Goal: Task Accomplishment & Management: Use online tool/utility

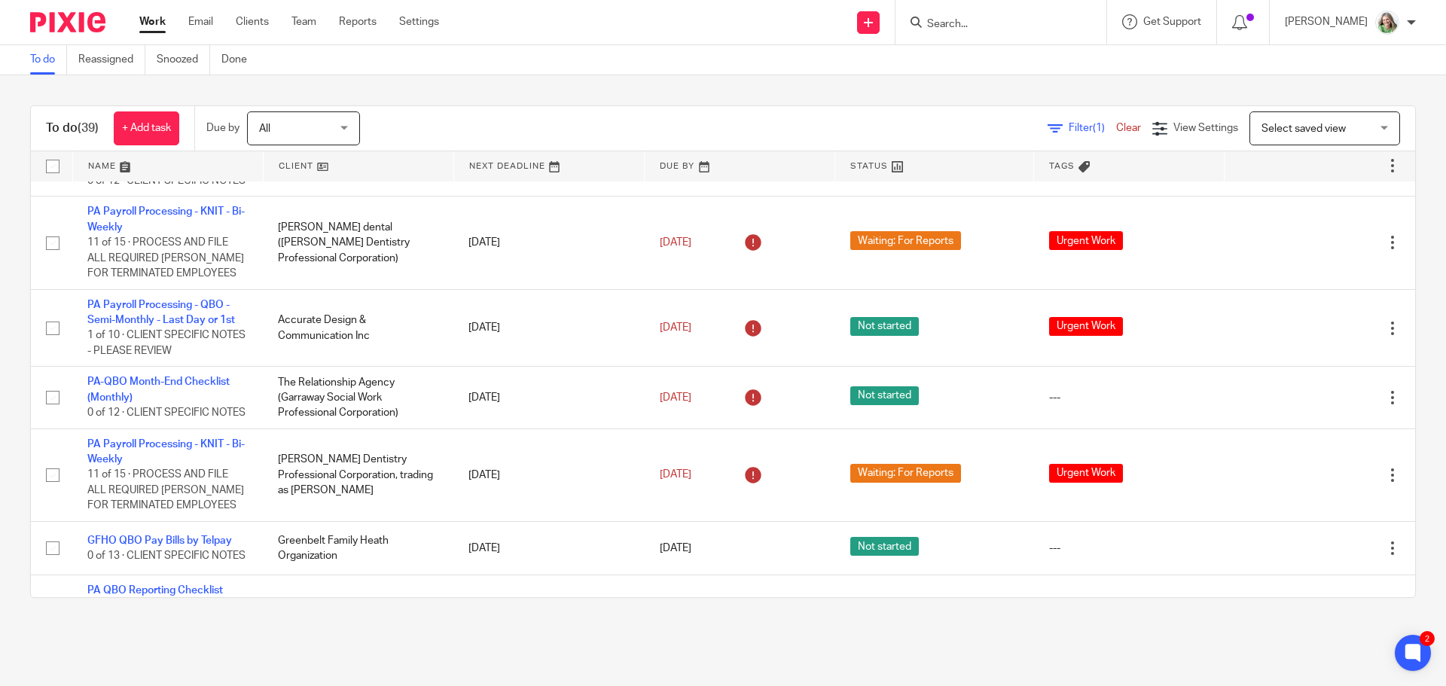
scroll to position [2455, 0]
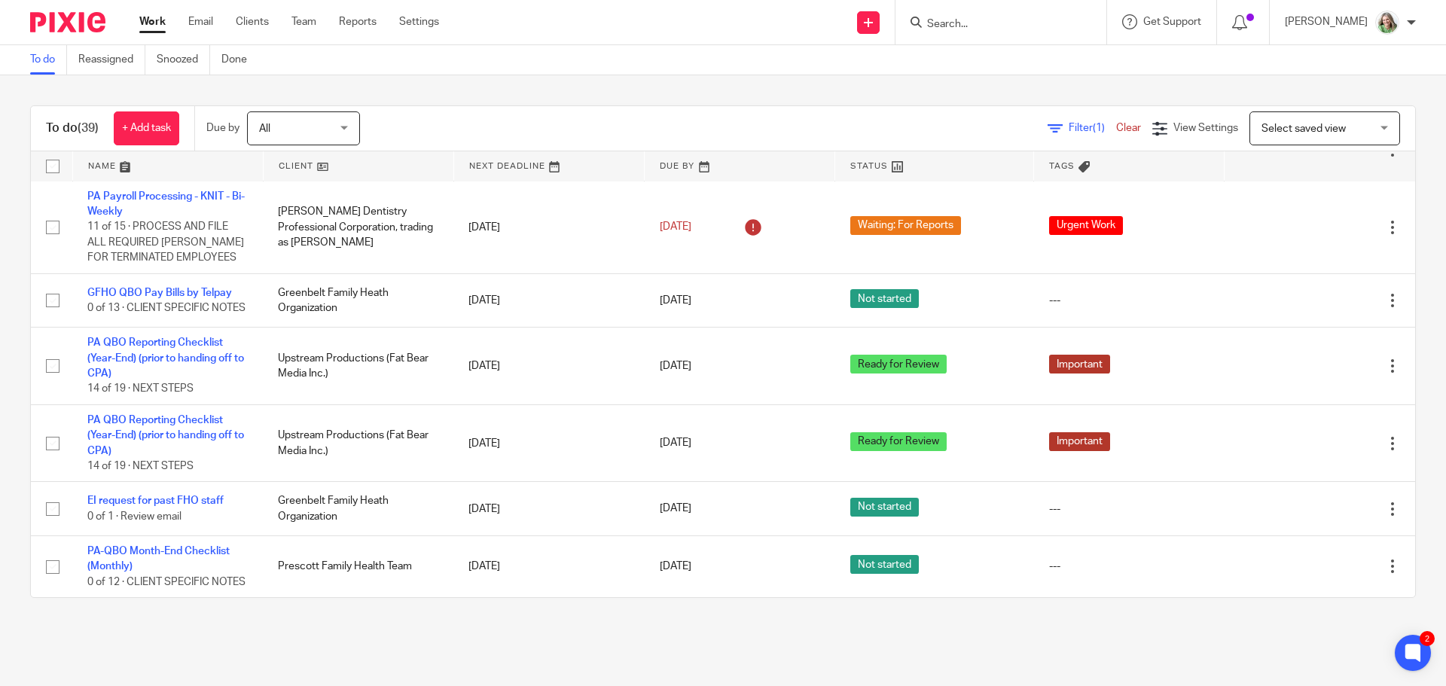
click at [1294, 128] on span "Select saved view" at bounding box center [1303, 128] width 84 height 11
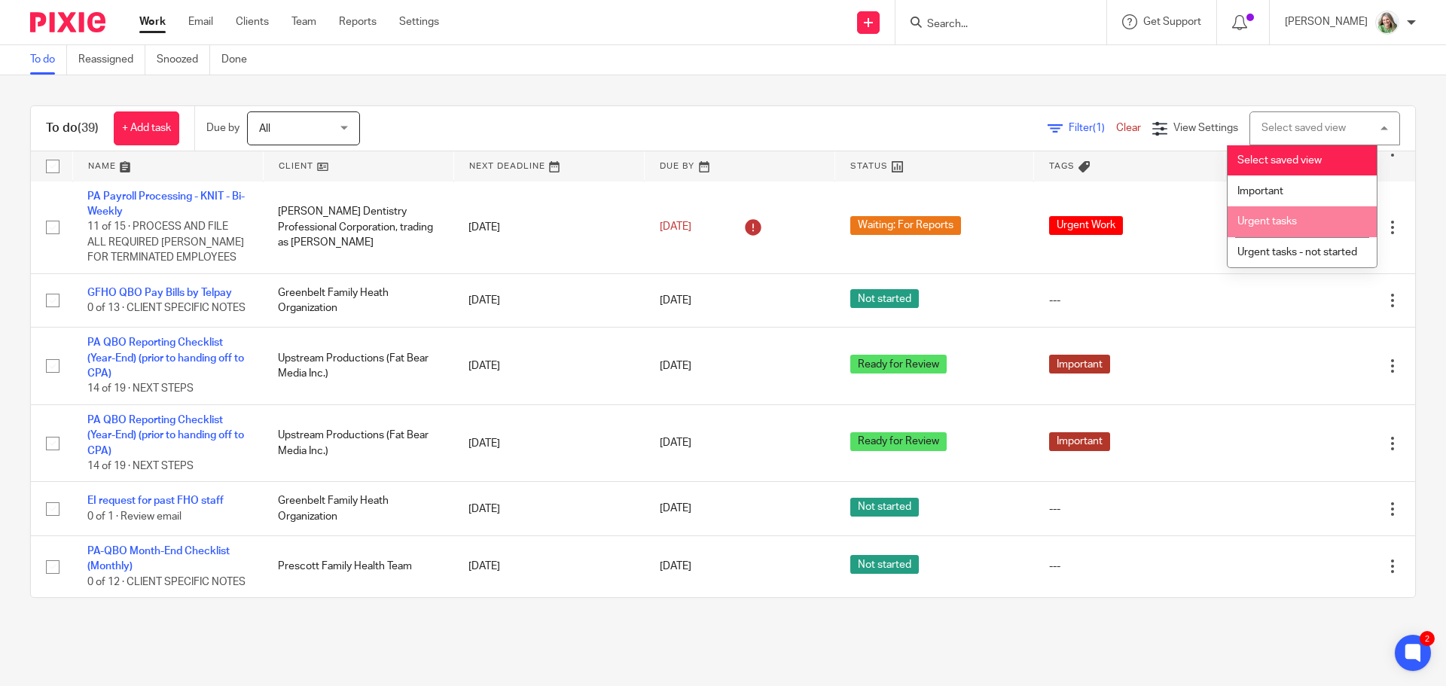
click at [1265, 228] on li "Urgent tasks" at bounding box center [1301, 221] width 149 height 31
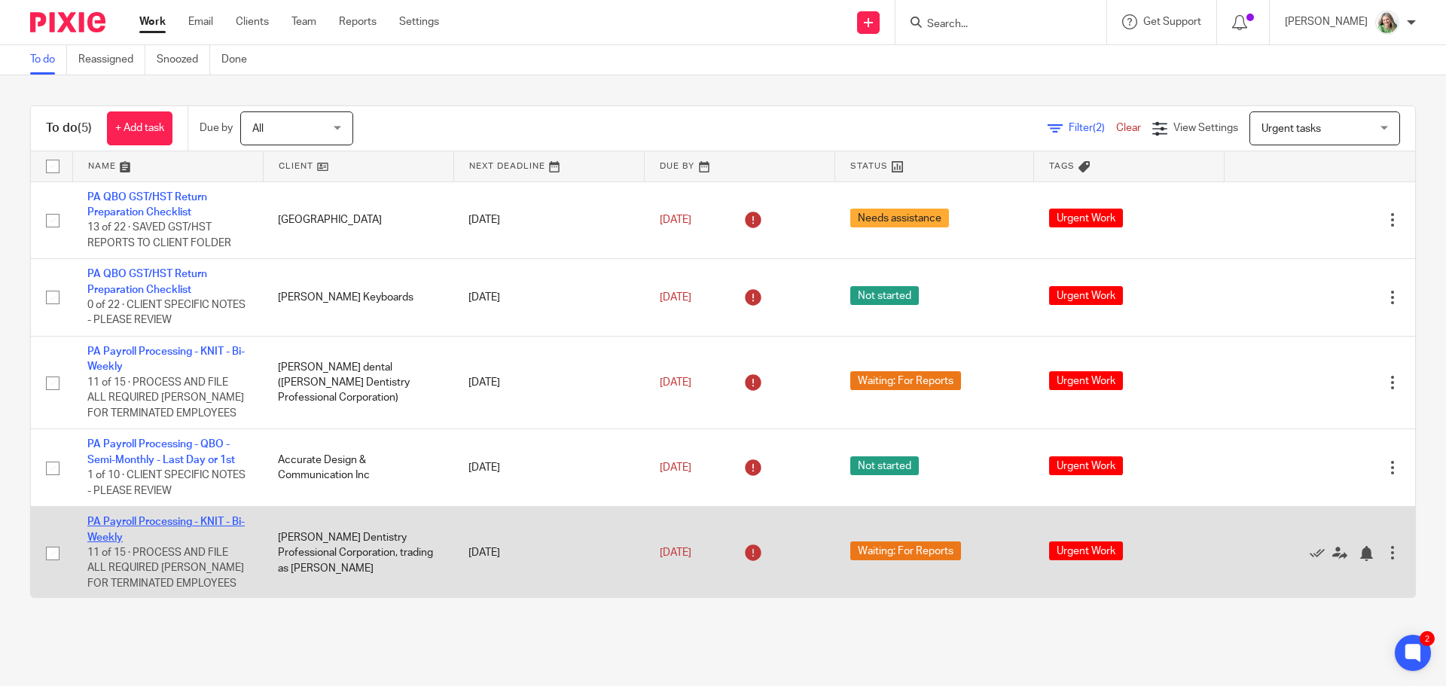
click at [171, 517] on link "PA Payroll Processing - KNIT - Bi-Weekly" at bounding box center [165, 530] width 157 height 26
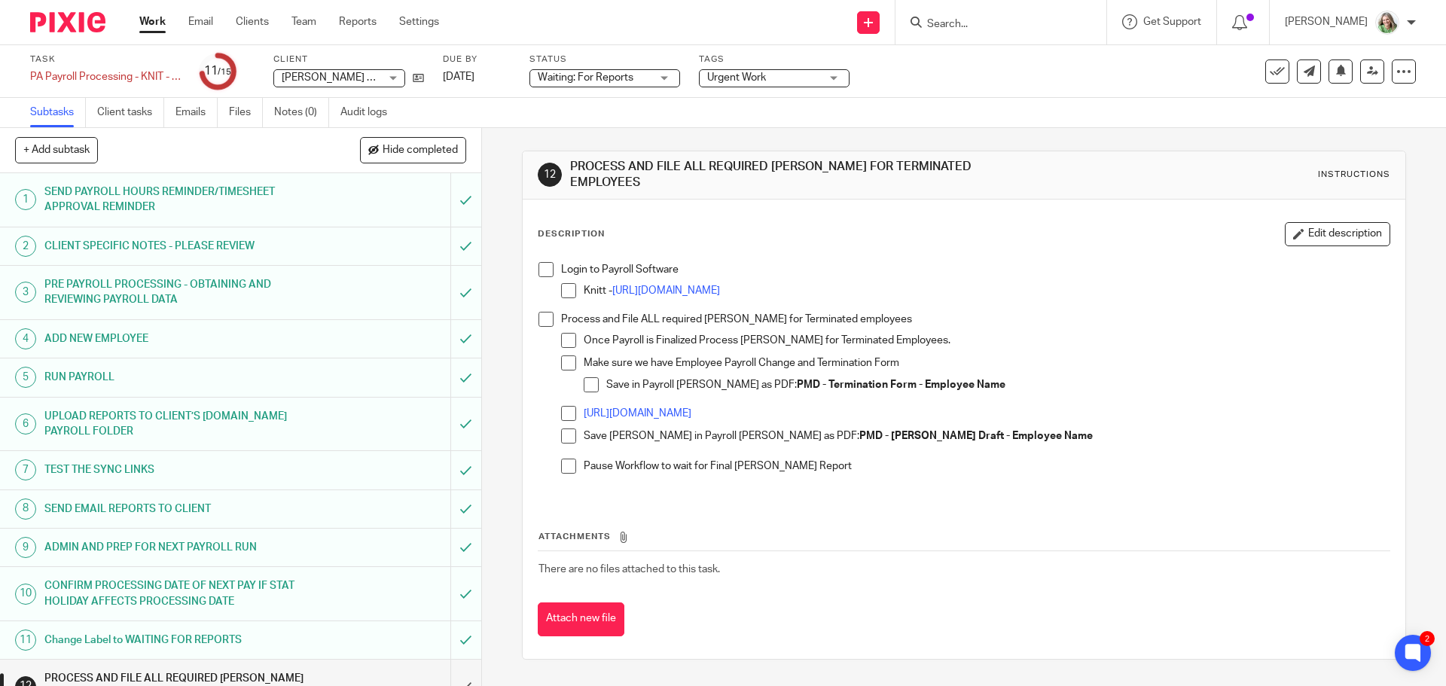
drag, startPoint x: 535, startPoint y: 264, endPoint x: 553, endPoint y: 276, distance: 21.7
click at [538, 263] on span at bounding box center [545, 269] width 15 height 15
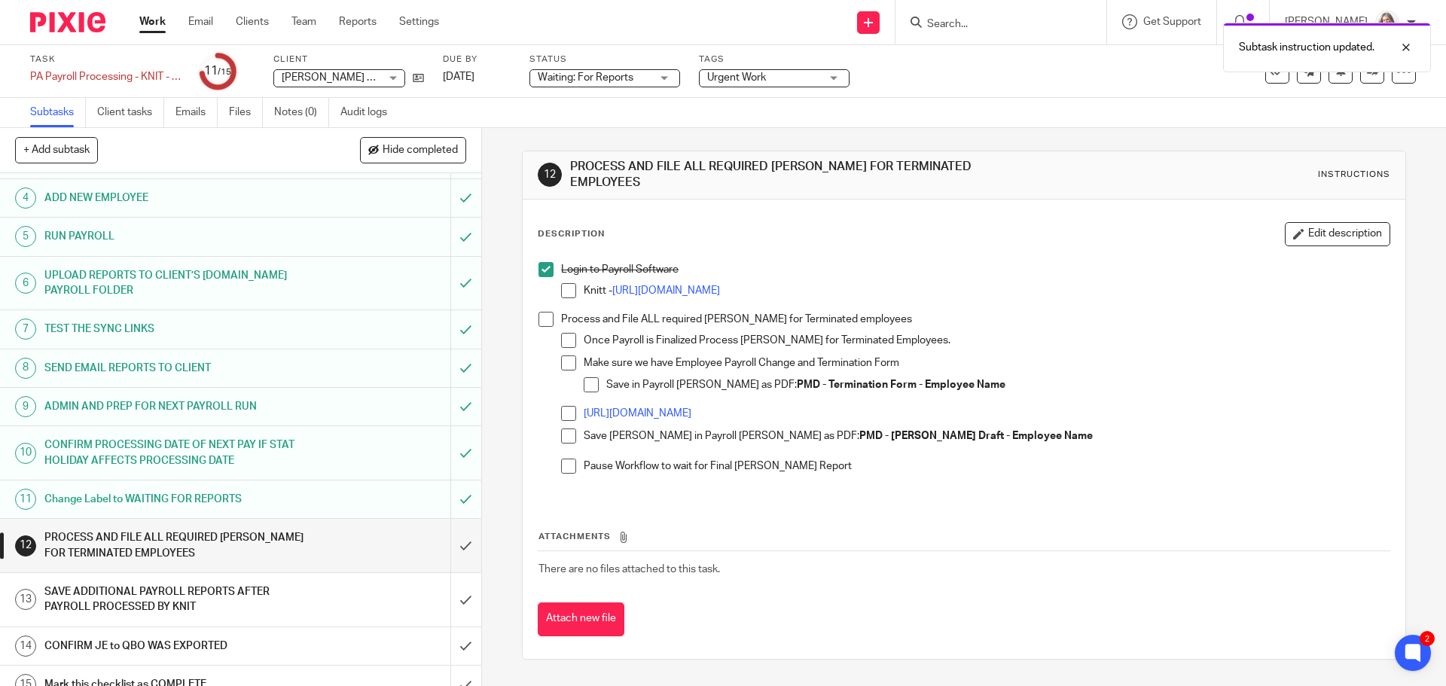
scroll to position [151, 0]
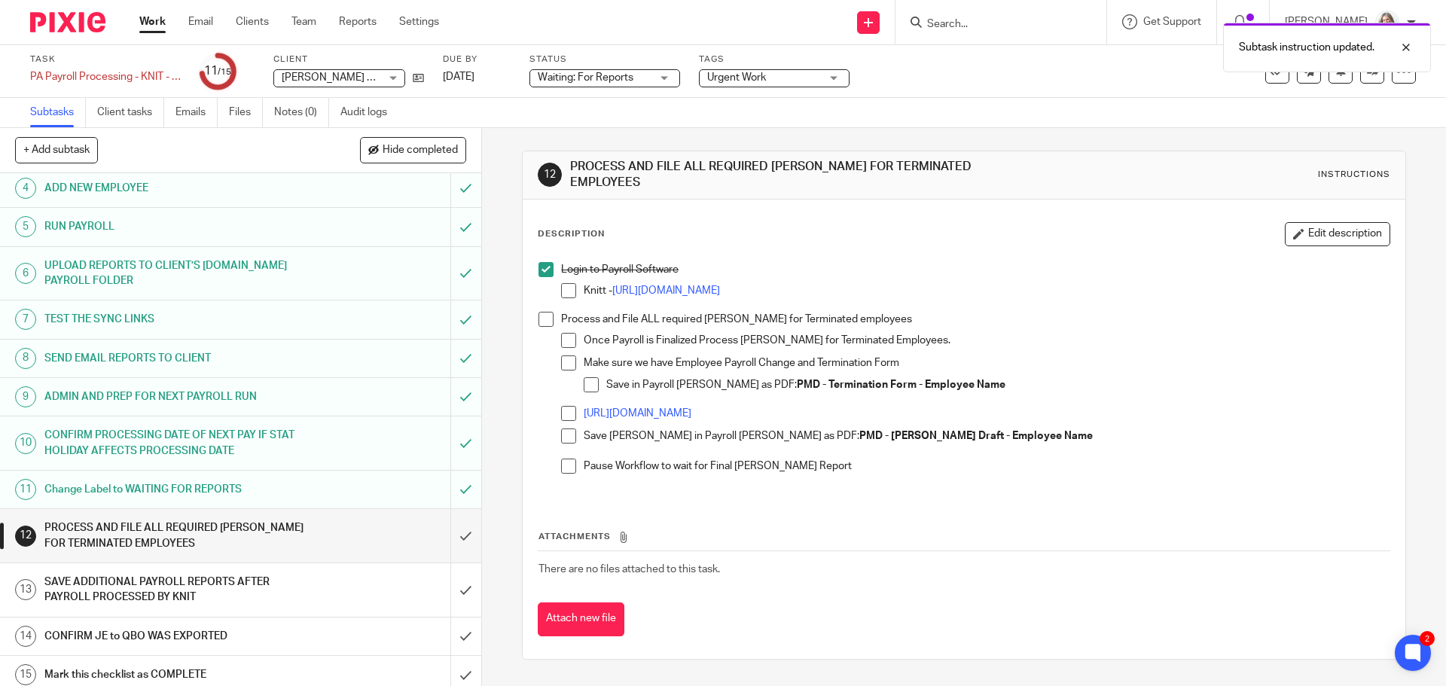
click at [540, 262] on span at bounding box center [545, 269] width 15 height 15
click at [266, 588] on h1 "SAVE ADDITIONAL PAYROLL REPORTS AFTER PAYROLL PROCESSED BY KNIT" at bounding box center [174, 590] width 261 height 38
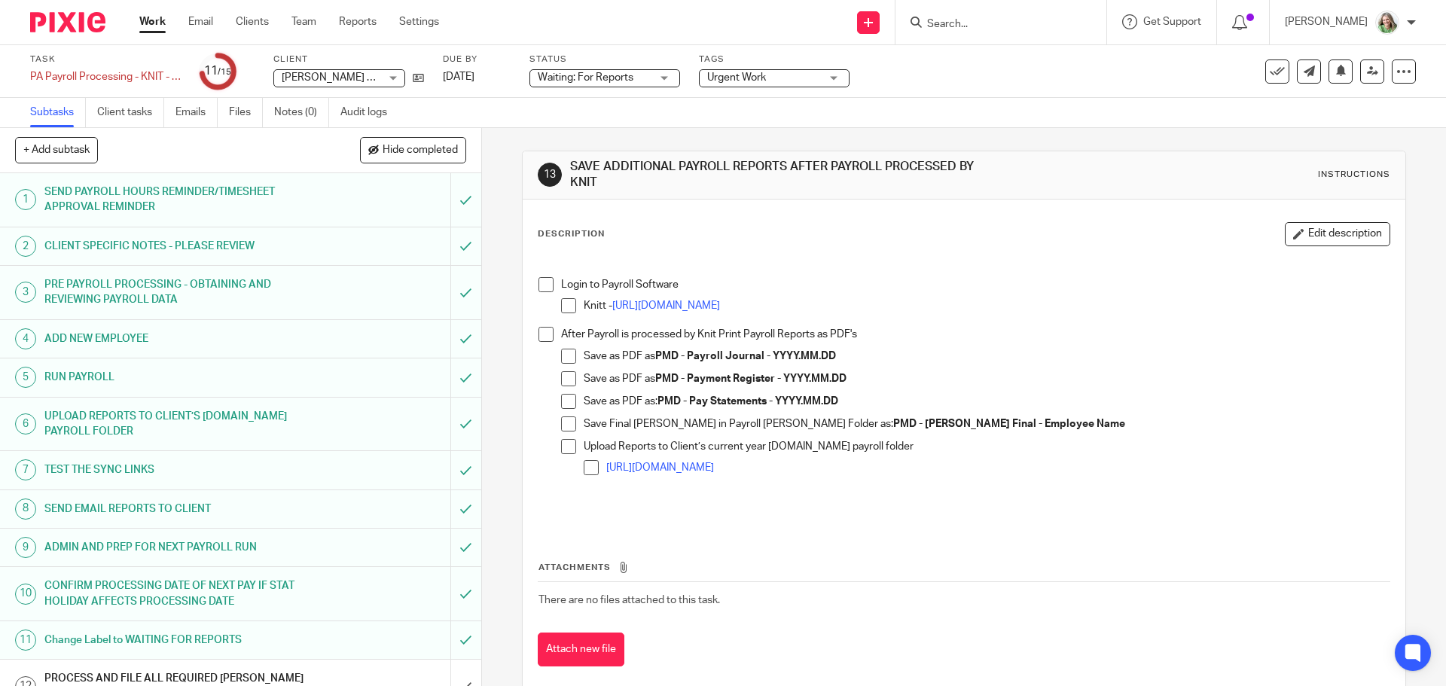
click at [544, 288] on span at bounding box center [545, 284] width 15 height 15
drag, startPoint x: 760, startPoint y: 356, endPoint x: 688, endPoint y: 353, distance: 71.6
click at [688, 353] on strong "PMD - Payroll Journal - YYYY.MM.DD" at bounding box center [745, 356] width 181 height 11
copy strong "Payroll Journal"
drag, startPoint x: 564, startPoint y: 352, endPoint x: 600, endPoint y: 358, distance: 36.8
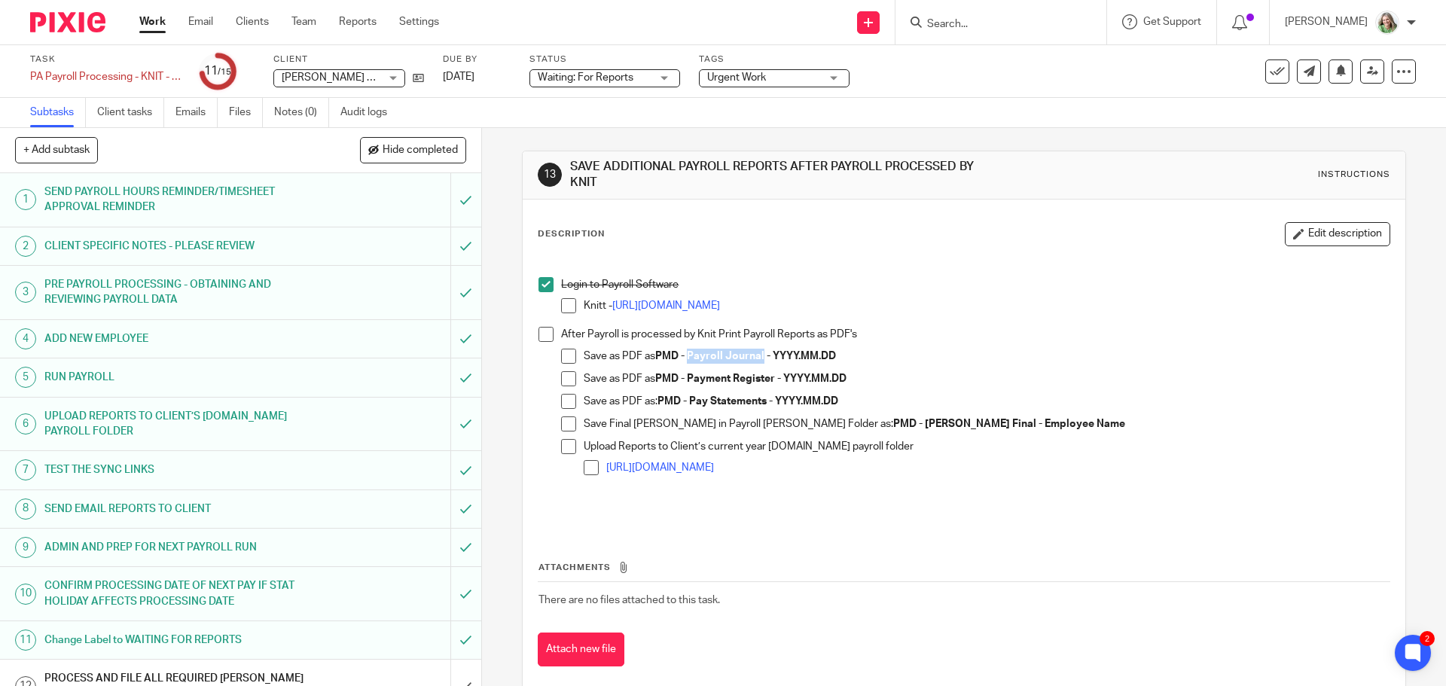
click at [564, 352] on span at bounding box center [568, 356] width 15 height 15
drag, startPoint x: 774, startPoint y: 378, endPoint x: 687, endPoint y: 382, distance: 86.7
click at [687, 382] on strong "PMD - Payment Register - YYYY.MM.DD" at bounding box center [750, 378] width 191 height 11
copy strong "Payment Register"
drag, startPoint x: 559, startPoint y: 378, endPoint x: 645, endPoint y: 384, distance: 86.8
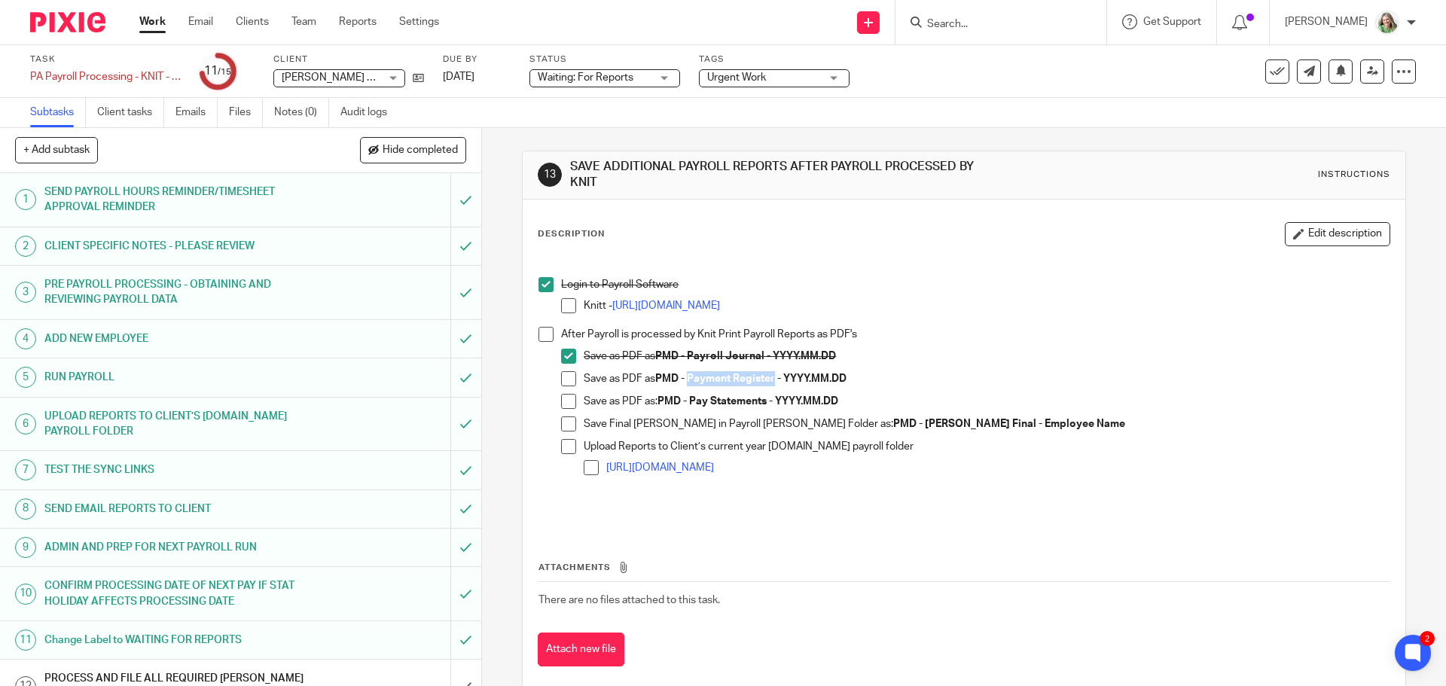
click at [561, 378] on span at bounding box center [568, 378] width 15 height 15
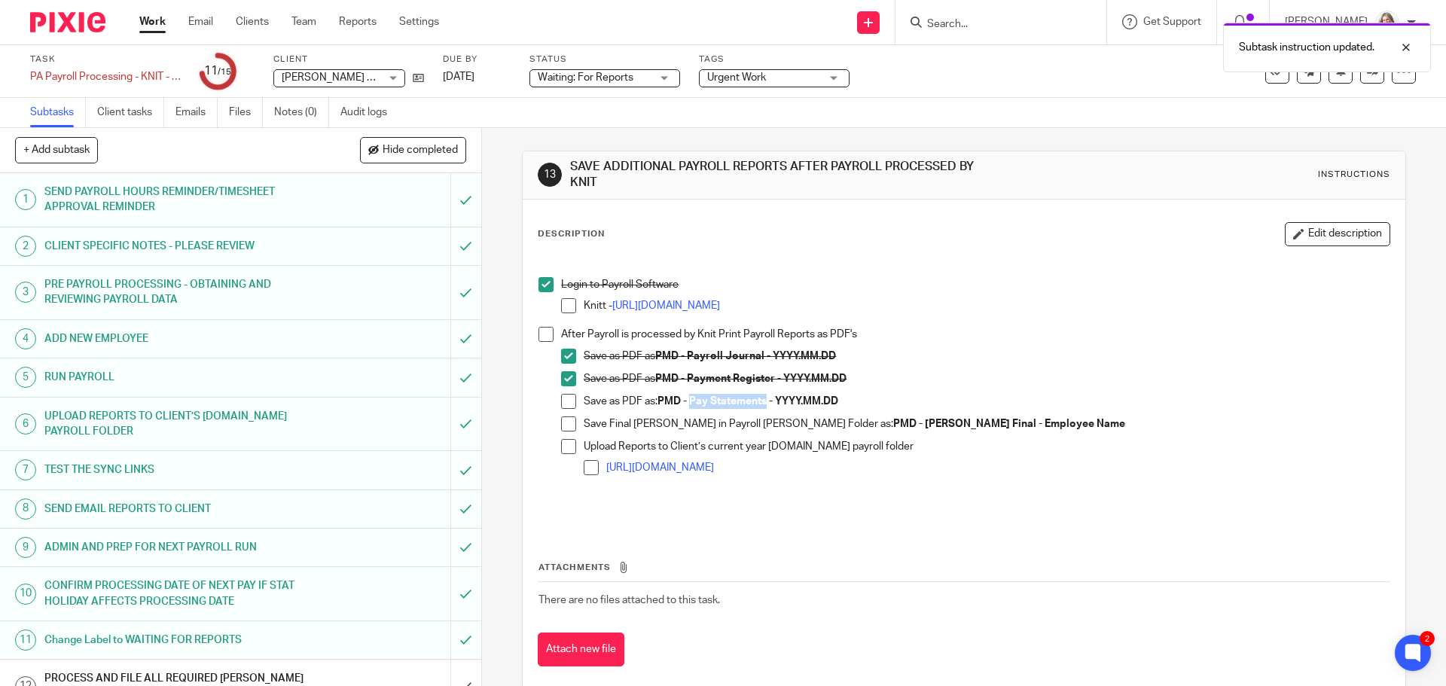
drag, startPoint x: 767, startPoint y: 403, endPoint x: 690, endPoint y: 406, distance: 77.6
click at [690, 406] on strong "PMD - Pay Statements - YYYY.MM.DD" at bounding box center [747, 401] width 181 height 11
copy strong "Pay Statements"
click at [561, 401] on span at bounding box center [568, 401] width 15 height 15
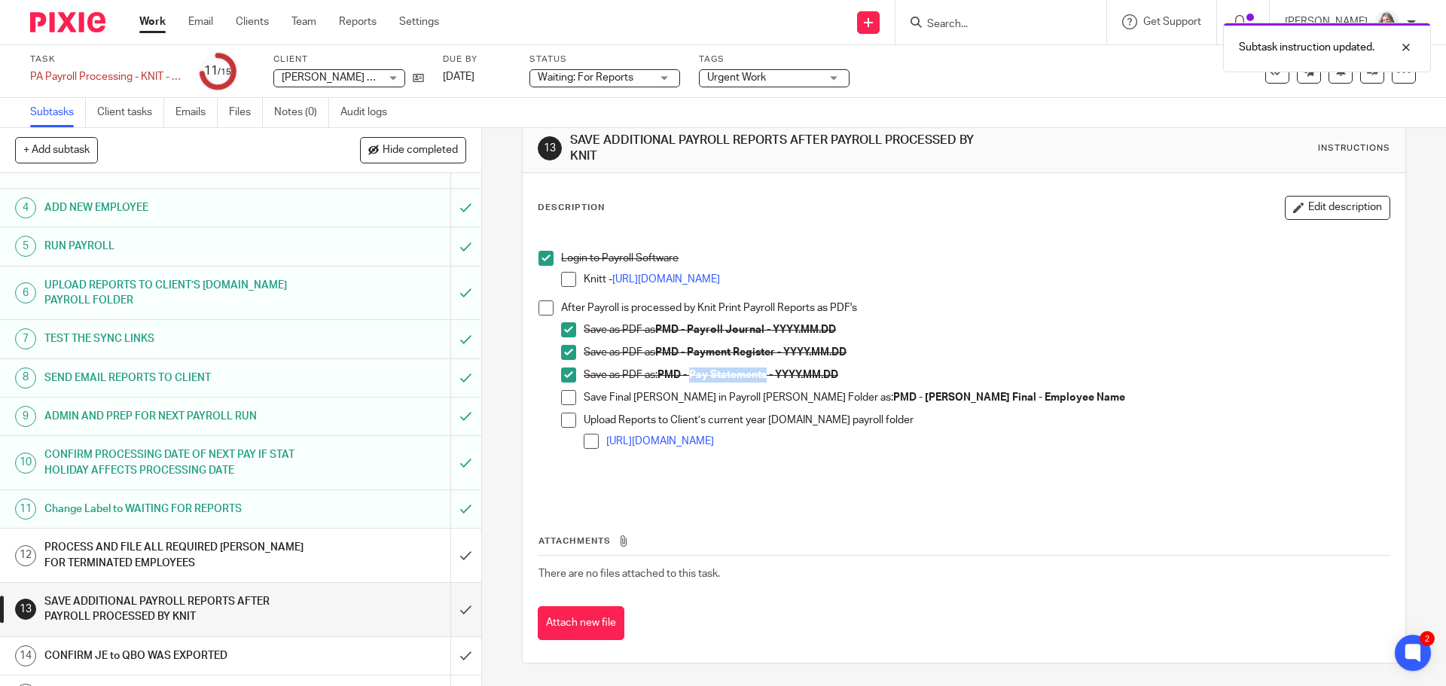
scroll to position [151, 0]
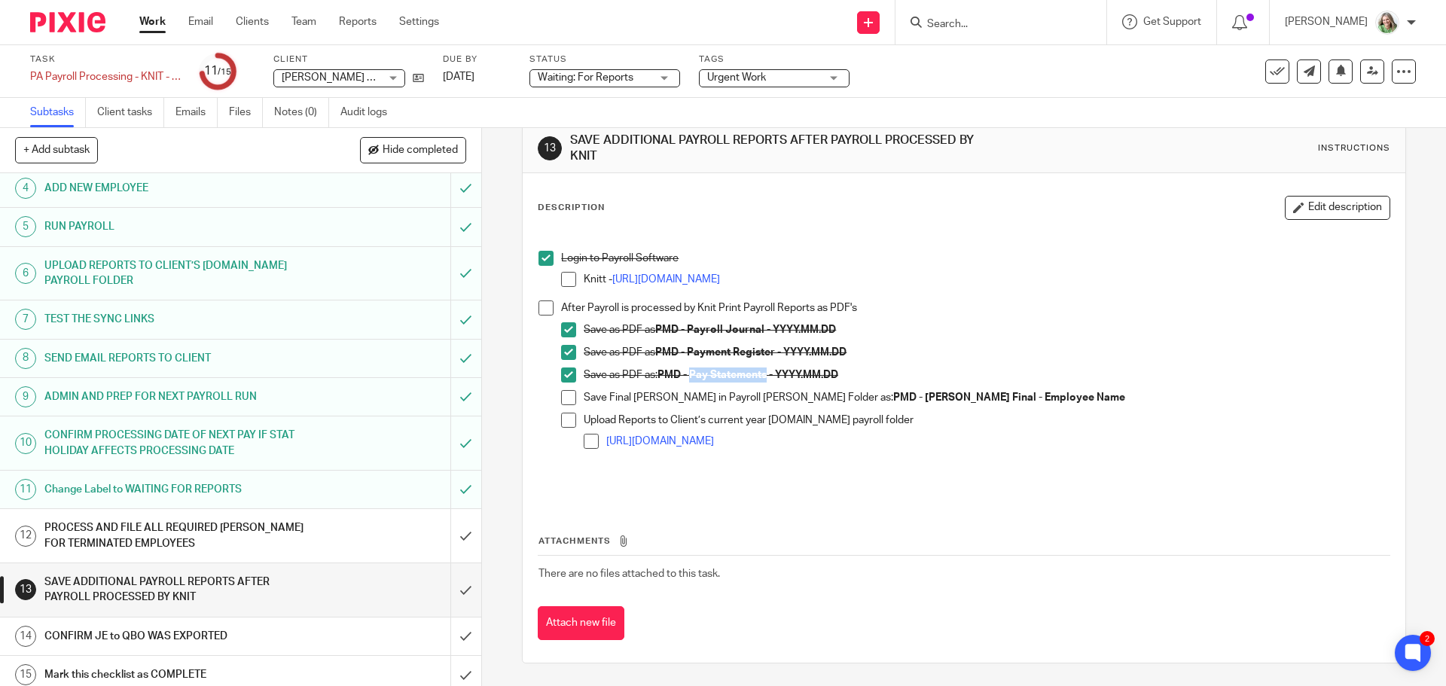
click at [155, 26] on link "Work" at bounding box center [152, 21] width 26 height 15
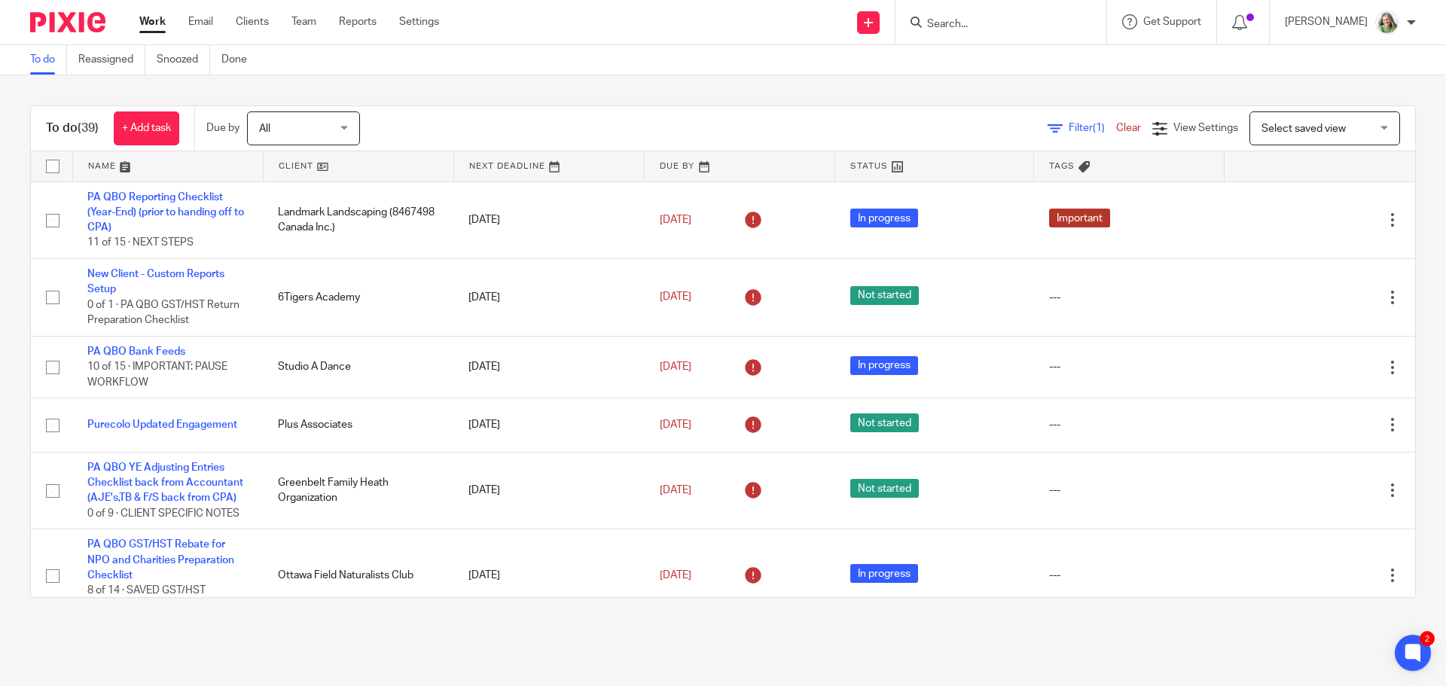
click at [1303, 136] on span "Select saved view" at bounding box center [1316, 128] width 110 height 32
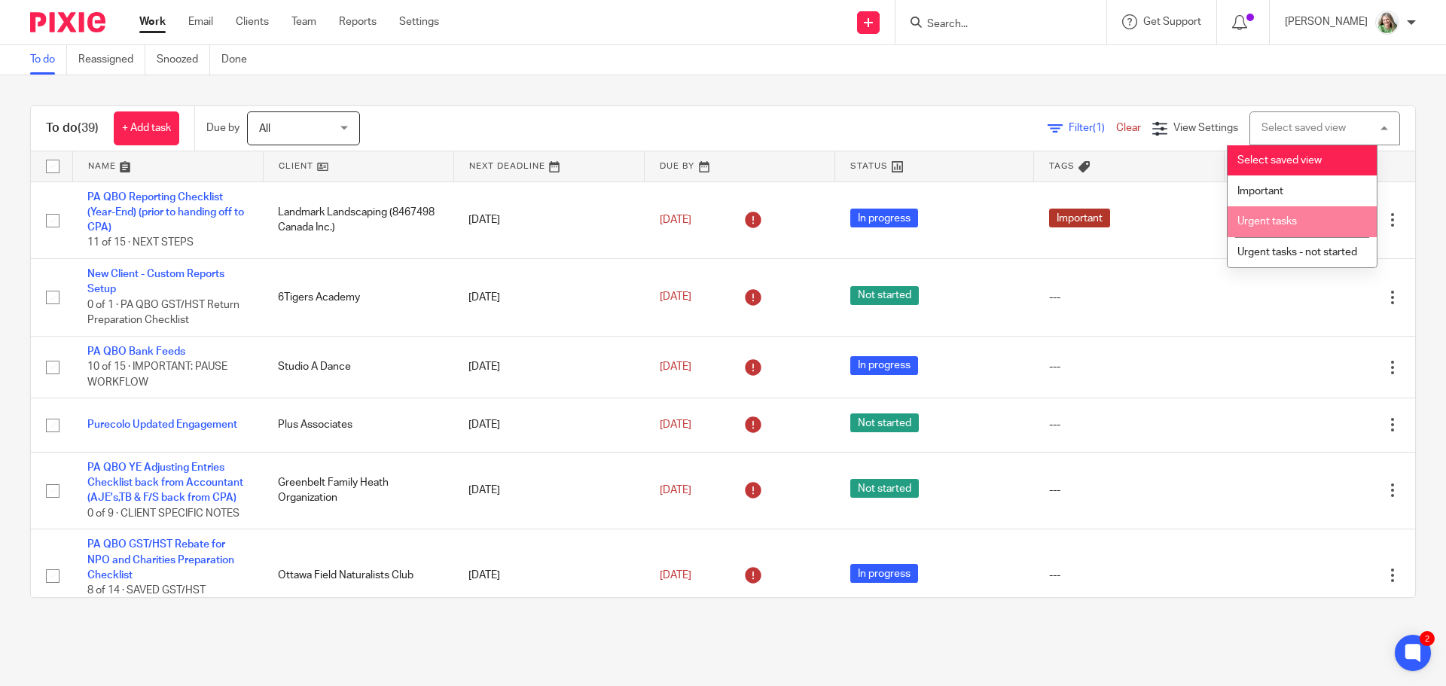
click at [1255, 219] on span "Urgent tasks" at bounding box center [1266, 221] width 59 height 11
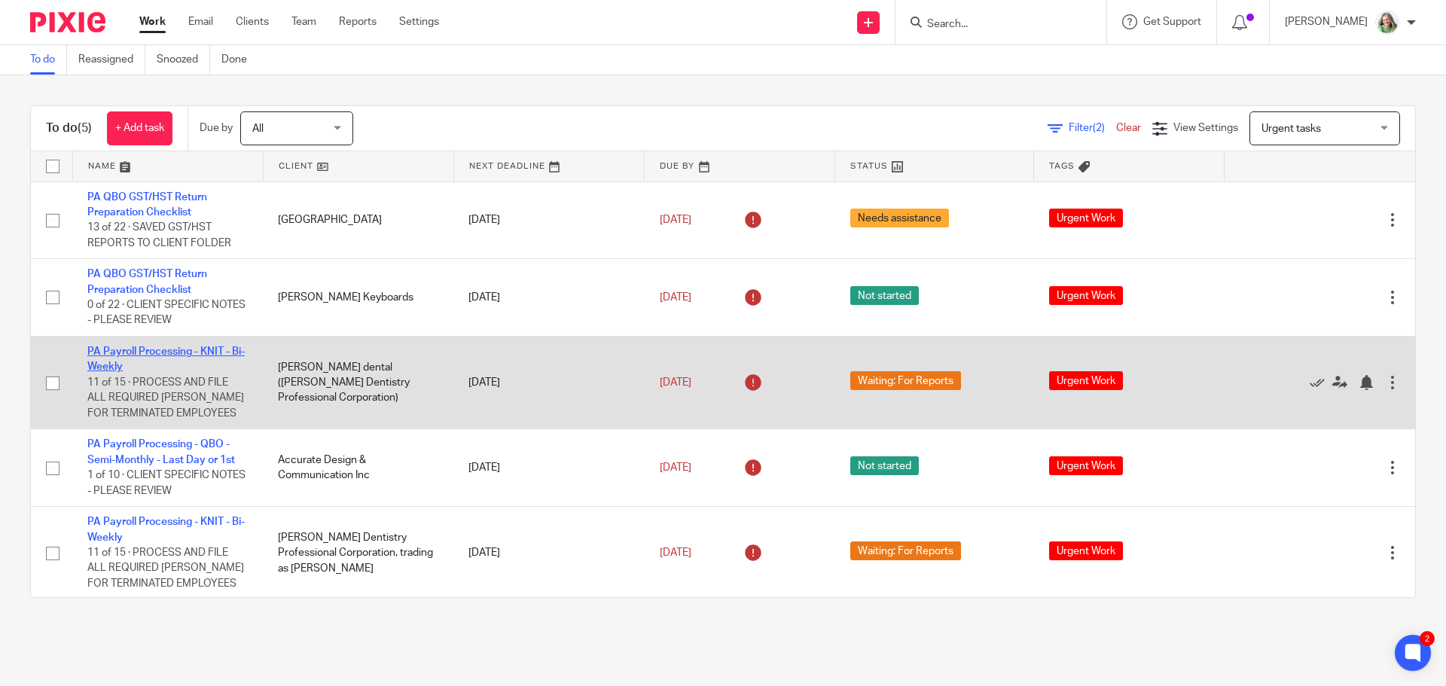
click at [172, 349] on link "PA Payroll Processing - KNIT - Bi-Weekly" at bounding box center [165, 359] width 157 height 26
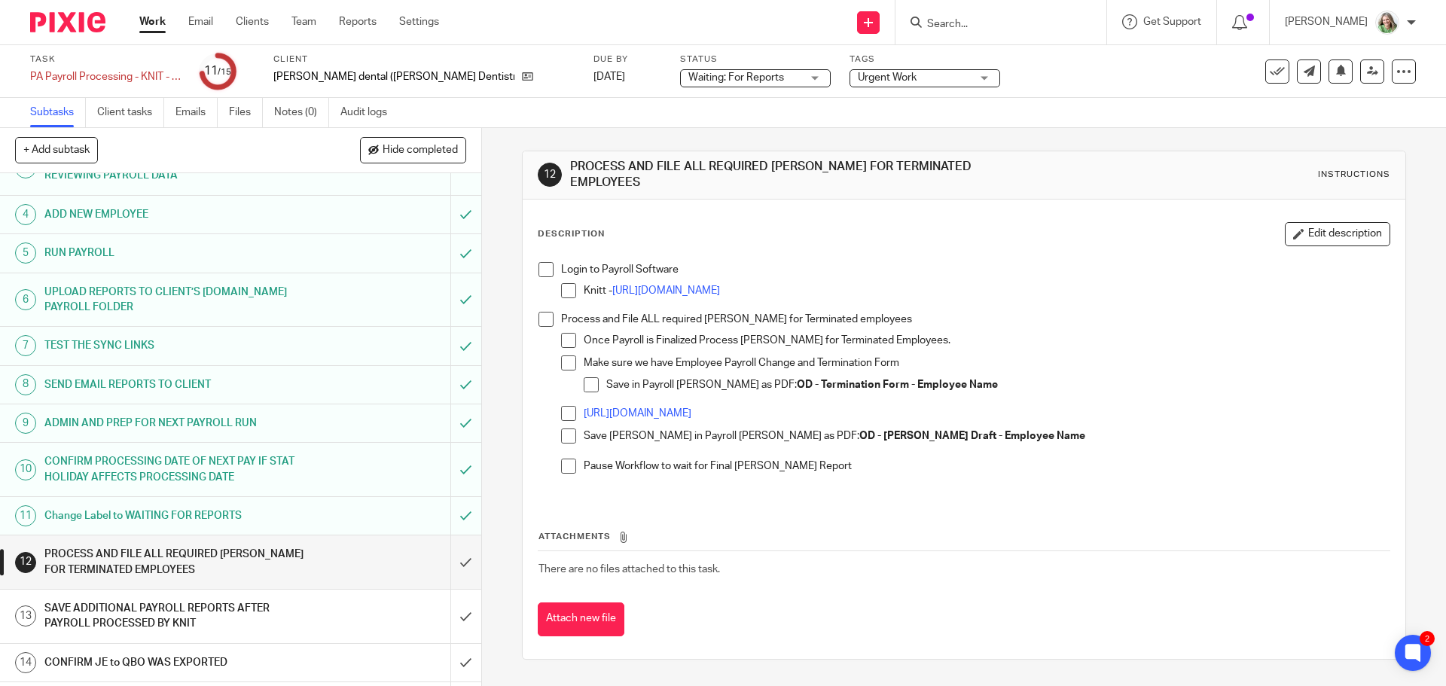
scroll to position [160, 0]
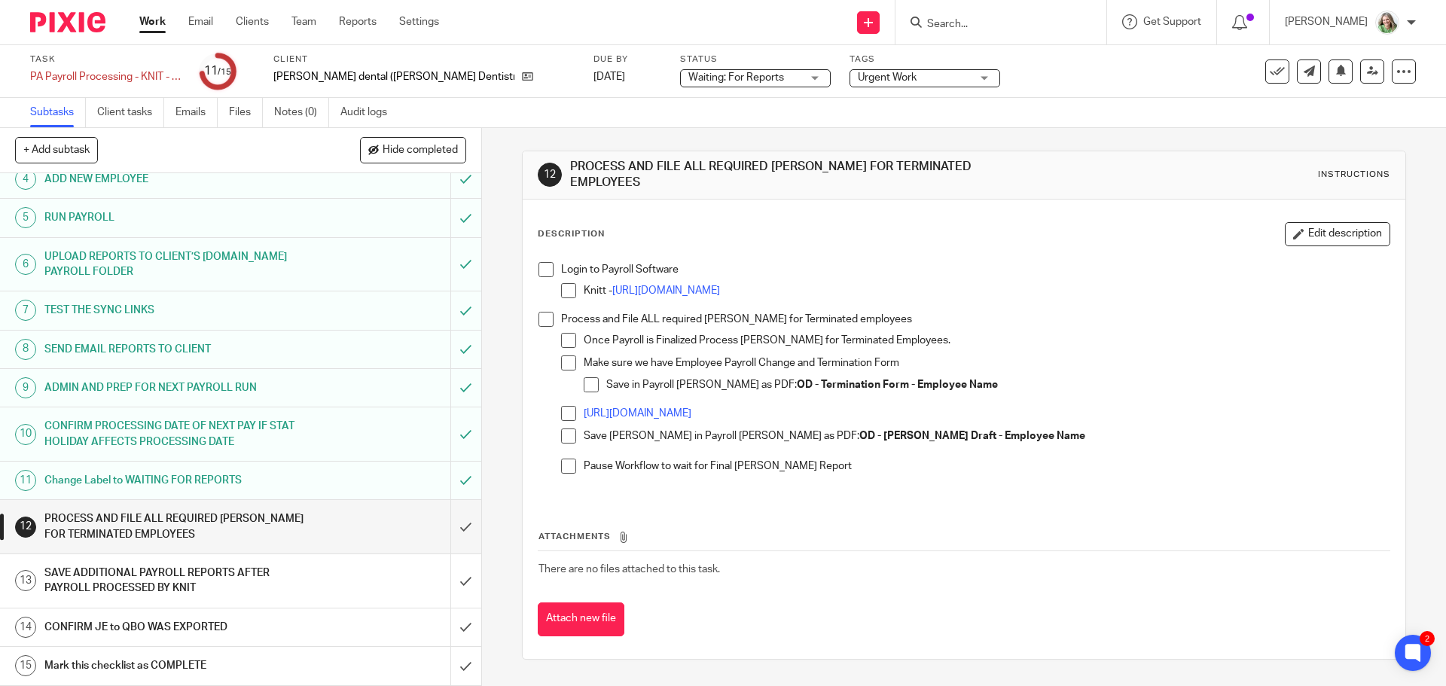
click at [277, 573] on h1 "SAVE ADDITIONAL PAYROLL REPORTS AFTER PAYROLL PROCESSED BY KNIT" at bounding box center [174, 581] width 261 height 38
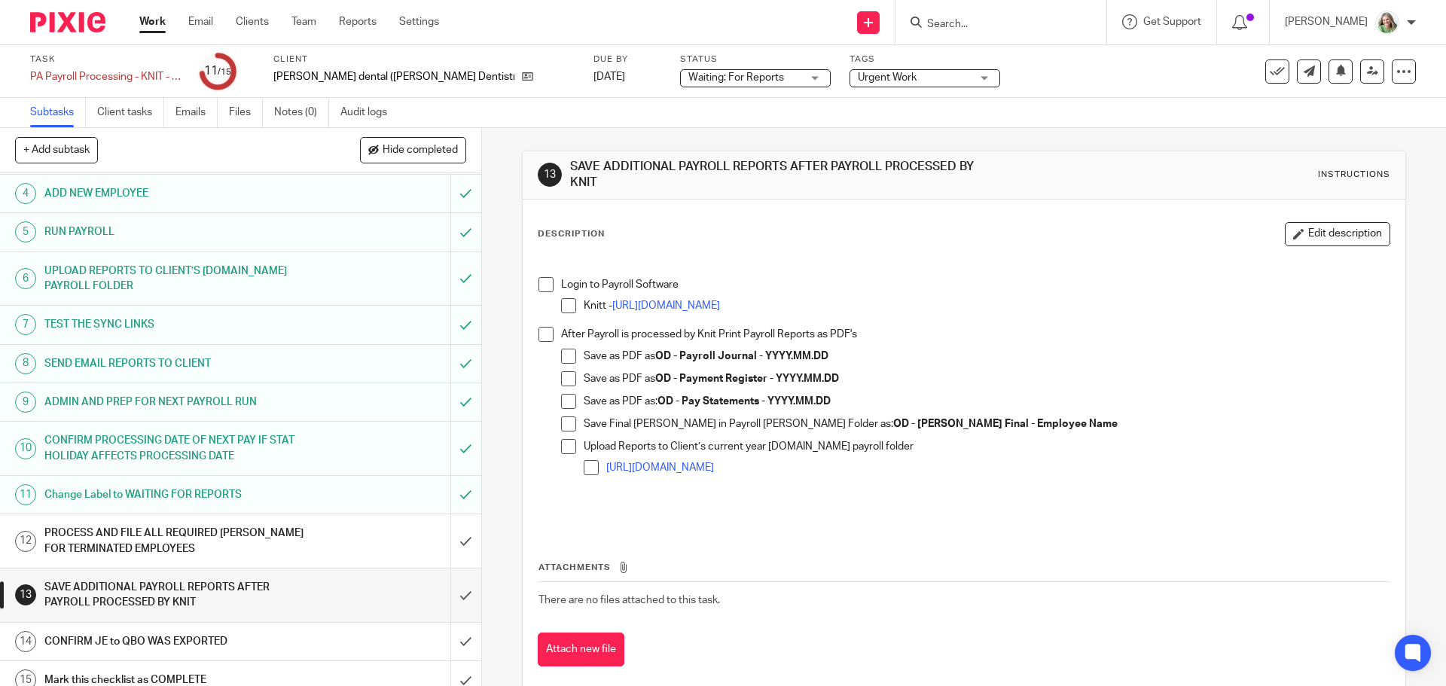
scroll to position [151, 0]
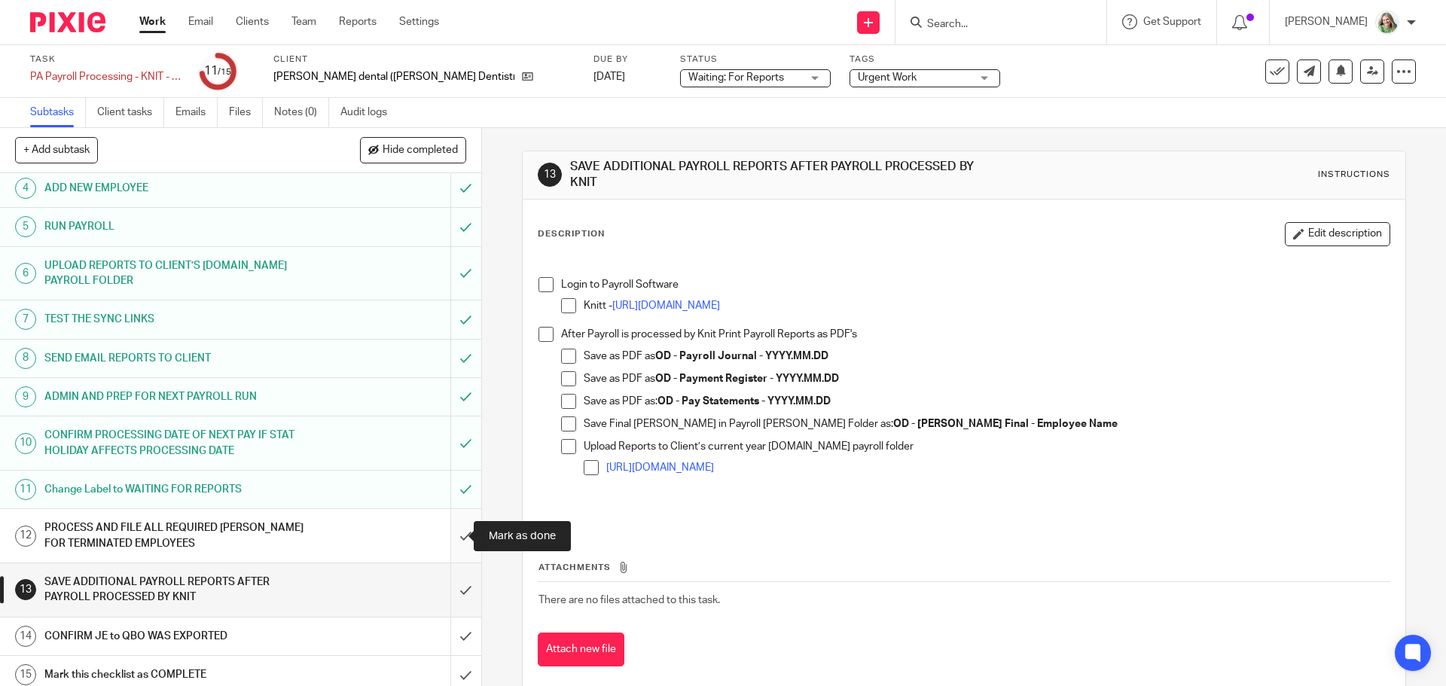
click at [447, 532] on input "submit" at bounding box center [240, 535] width 481 height 53
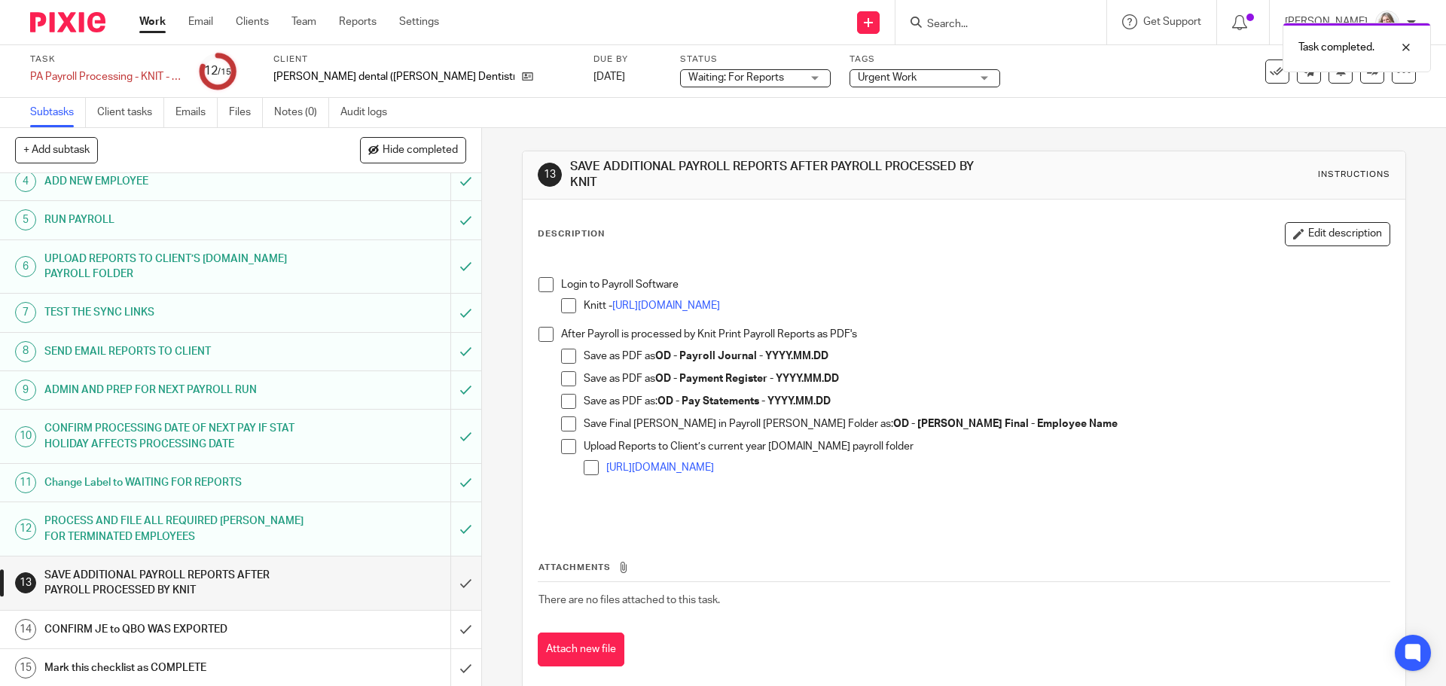
scroll to position [160, 0]
click at [542, 282] on span at bounding box center [545, 284] width 15 height 15
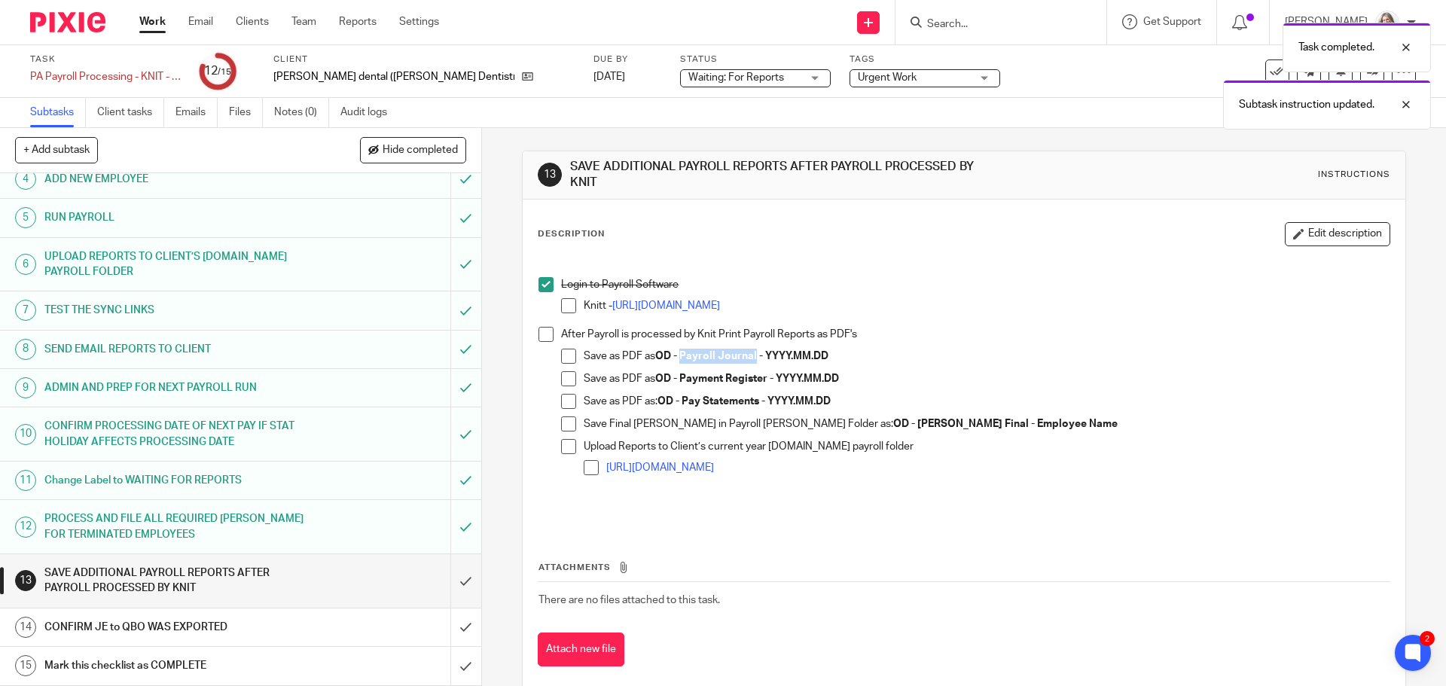
drag, startPoint x: 752, startPoint y: 356, endPoint x: 679, endPoint y: 356, distance: 73.0
click at [679, 356] on strong "OD - Payroll Journal - YYYY.MM.DD" at bounding box center [741, 356] width 173 height 11
copy strong "Payroll Journal"
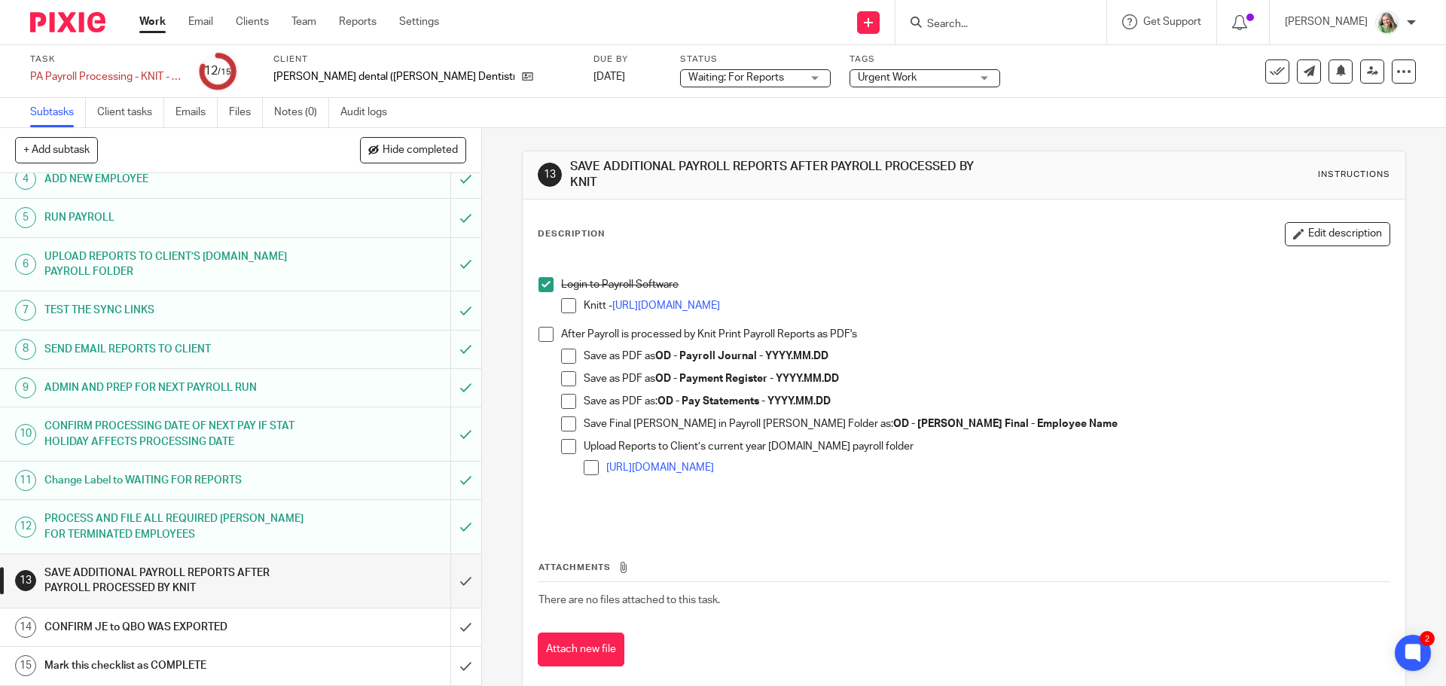
click at [564, 357] on span at bounding box center [568, 356] width 15 height 15
drag, startPoint x: 766, startPoint y: 373, endPoint x: 678, endPoint y: 376, distance: 87.4
click at [678, 376] on strong "OD - Payment Register - YYYY.MM.DD" at bounding box center [747, 378] width 184 height 11
copy strong "Payment Register"
drag, startPoint x: 569, startPoint y: 382, endPoint x: 611, endPoint y: 373, distance: 43.0
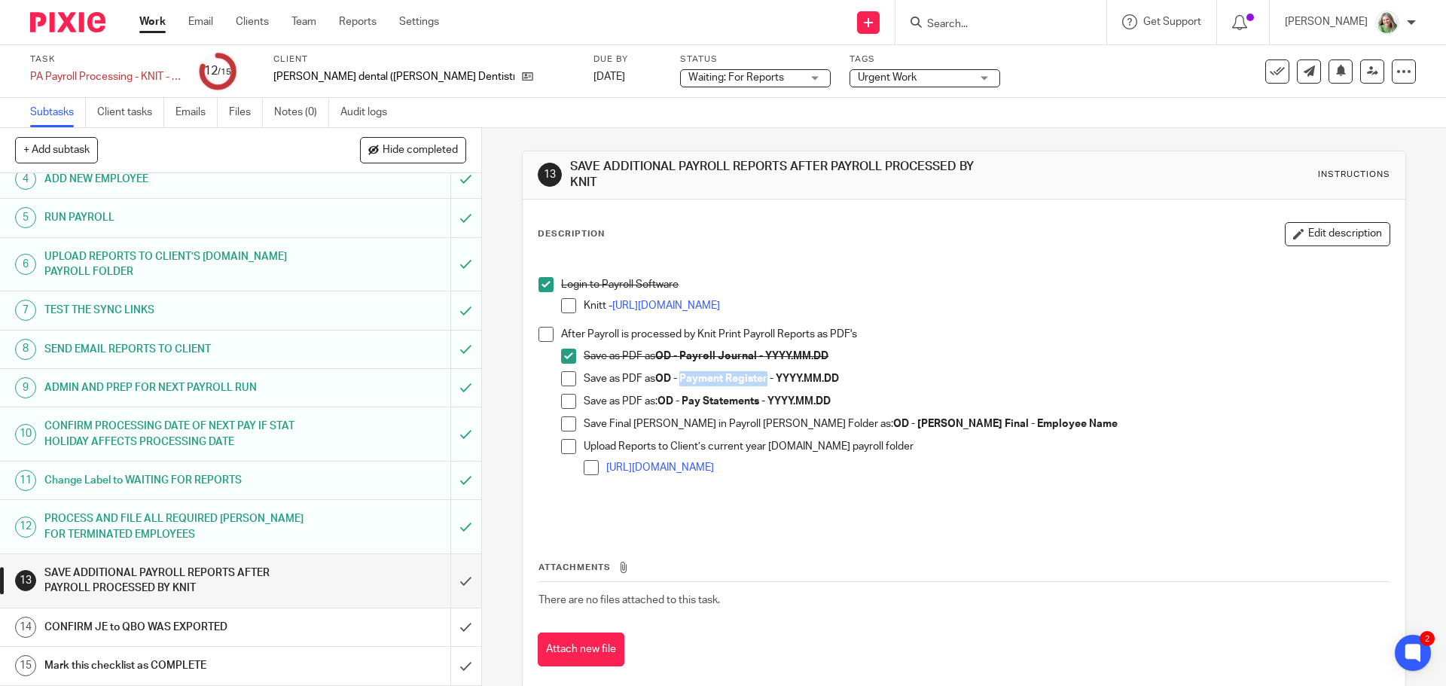
click at [569, 382] on span at bounding box center [568, 378] width 15 height 15
